Goal: Check status: Check status

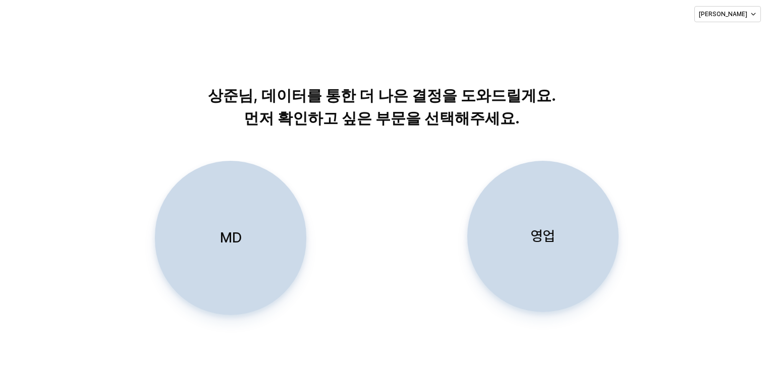
click at [560, 197] on div "영업" at bounding box center [543, 236] width 142 height 150
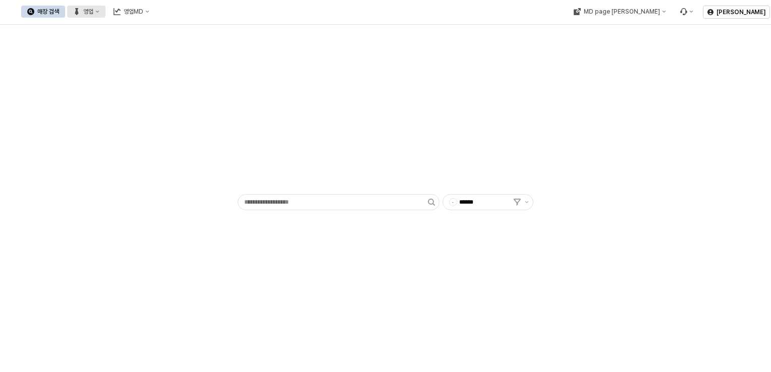
click at [99, 13] on icon "영업" at bounding box center [97, 12] width 4 height 4
click at [93, 8] on div "영업" at bounding box center [88, 11] width 10 height 7
click at [188, 37] on div "목표매출 달성현황" at bounding box center [198, 30] width 80 height 16
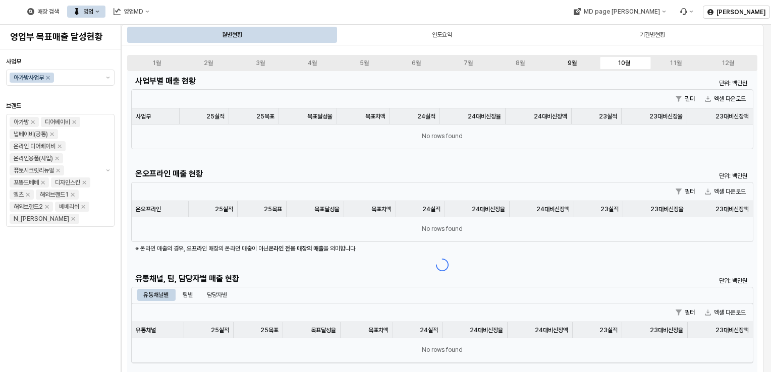
click at [570, 62] on div "9월" at bounding box center [572, 63] width 9 height 7
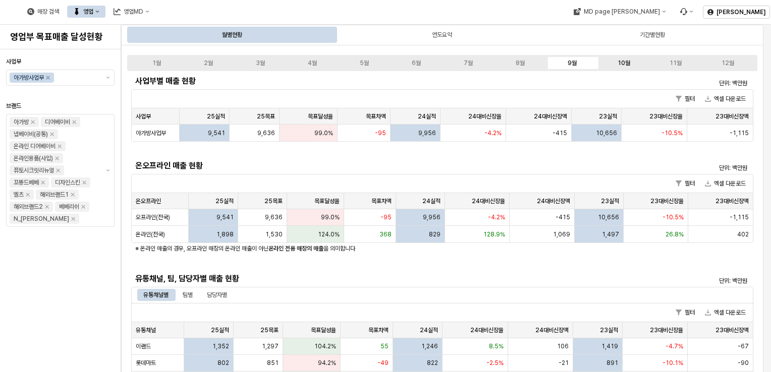
click at [625, 66] on div "10월" at bounding box center [624, 63] width 13 height 7
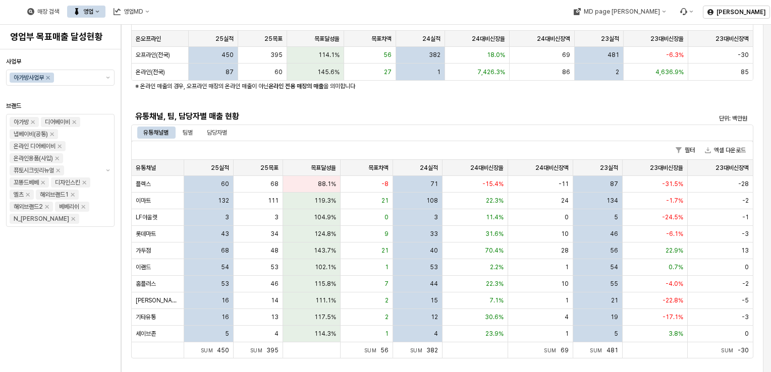
scroll to position [162, 0]
click at [195, 134] on div "팀별" at bounding box center [188, 133] width 22 height 12
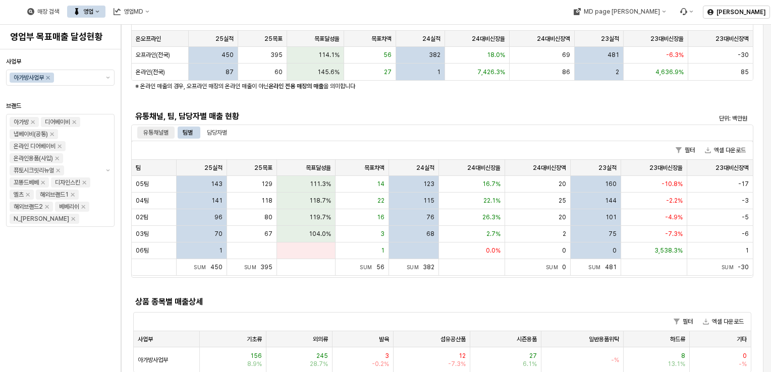
click at [159, 134] on div "유통채널별" at bounding box center [155, 133] width 25 height 12
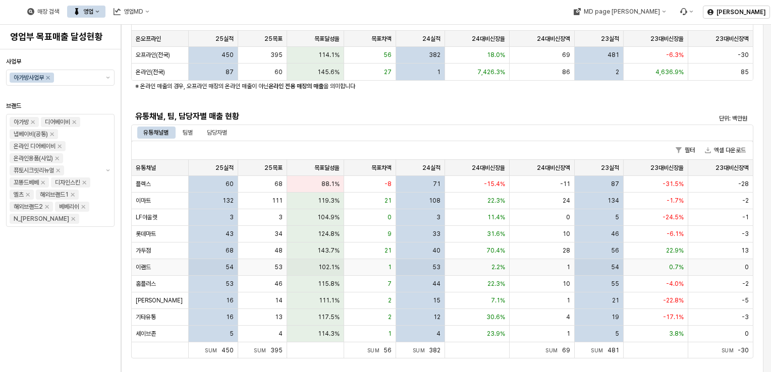
click at [311, 267] on div "102.1%" at bounding box center [315, 267] width 57 height 17
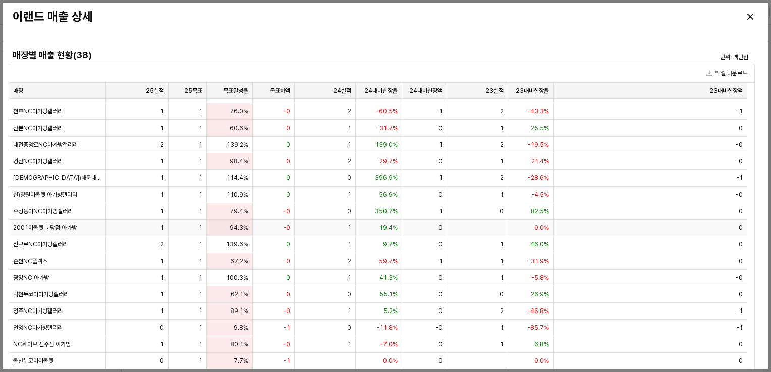
scroll to position [69, 0]
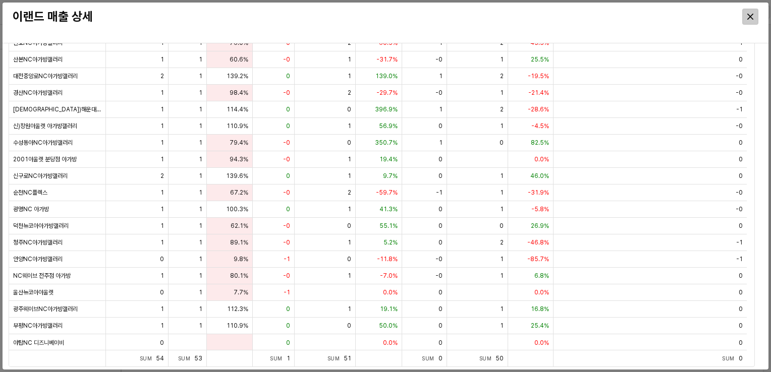
click at [757, 11] on div "Close" at bounding box center [750, 16] width 15 height 15
